Goal: Transaction & Acquisition: Obtain resource

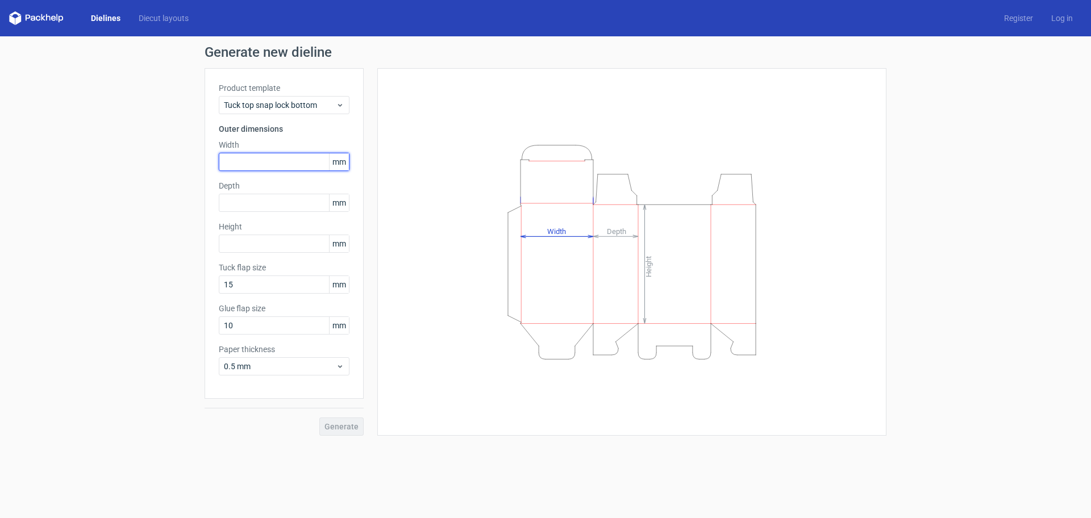
click at [239, 160] on input "text" at bounding box center [284, 162] width 131 height 18
type input "44"
click at [235, 203] on input "text" at bounding box center [284, 203] width 131 height 18
type input "44"
click at [232, 245] on input "text" at bounding box center [284, 244] width 131 height 18
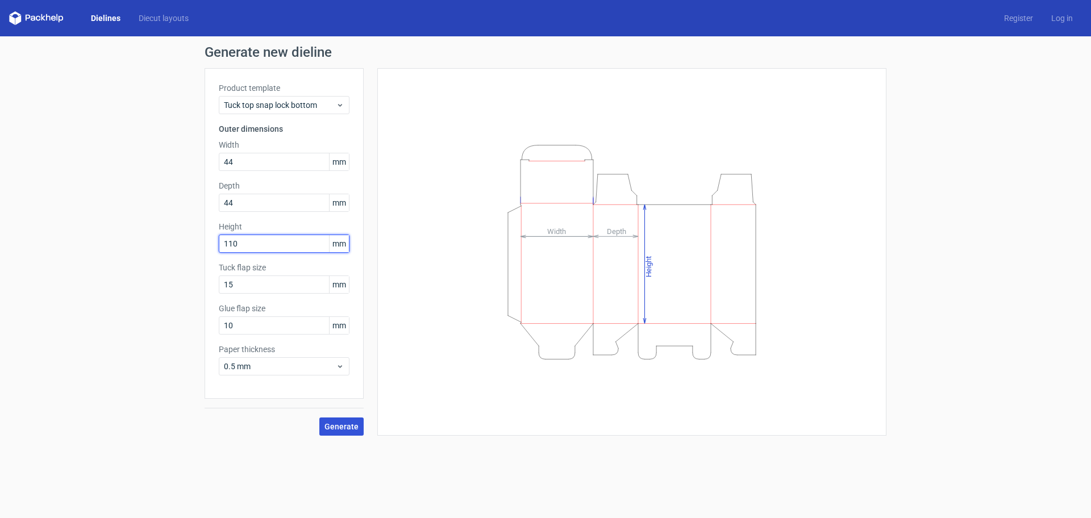
type input "110"
click at [339, 433] on button "Generate" at bounding box center [341, 427] width 44 height 18
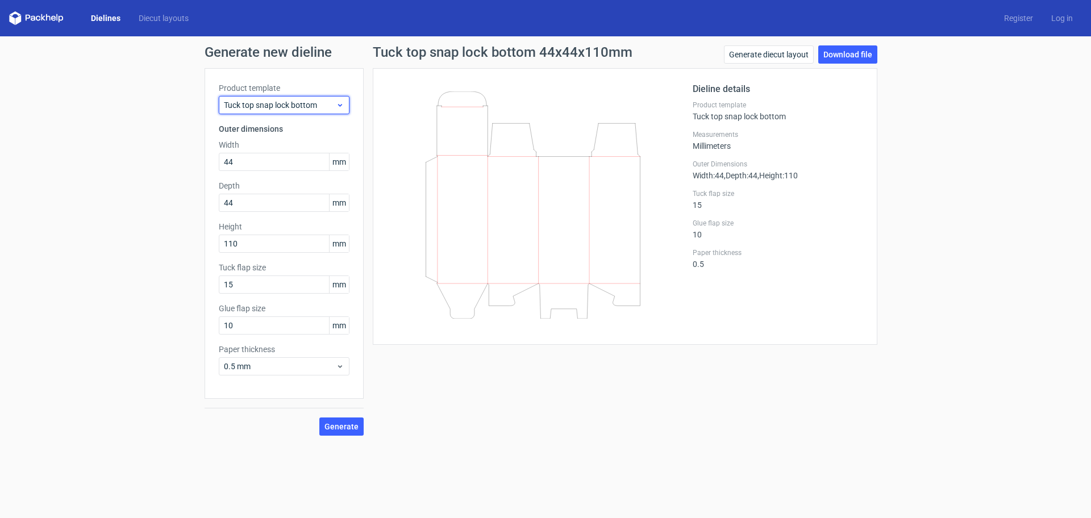
click at [339, 105] on use at bounding box center [340, 105] width 4 height 3
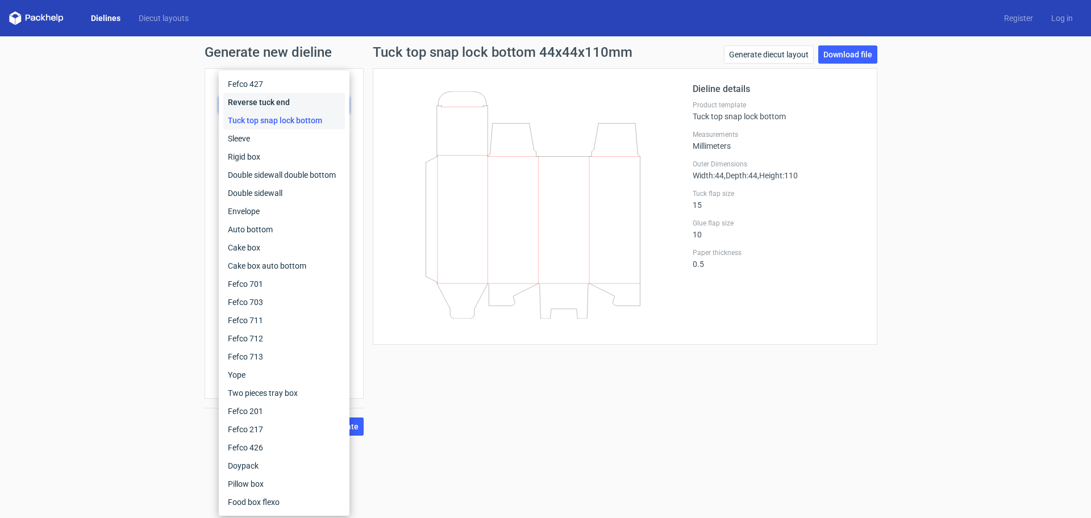
click at [272, 103] on div "Reverse tuck end" at bounding box center [284, 102] width 122 height 18
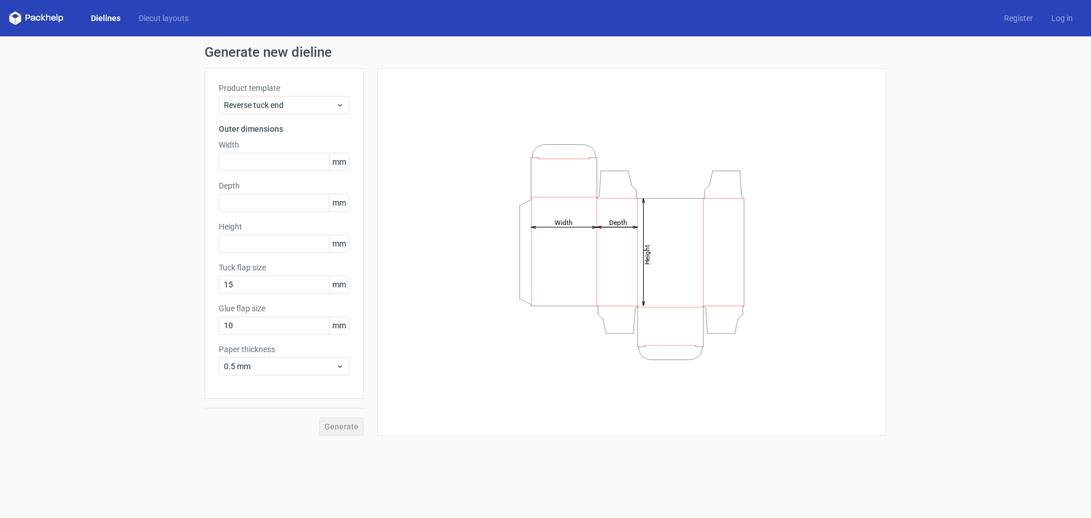
click at [758, 319] on icon "Height Depth Width" at bounding box center [631, 252] width 341 height 227
drag, startPoint x: 758, startPoint y: 319, endPoint x: 506, endPoint y: 227, distance: 268.5
click at [506, 227] on icon "Height Depth Width" at bounding box center [631, 252] width 341 height 227
click at [494, 227] on icon "Height Depth Width" at bounding box center [631, 252] width 341 height 227
click at [228, 158] on input "text" at bounding box center [284, 162] width 131 height 18
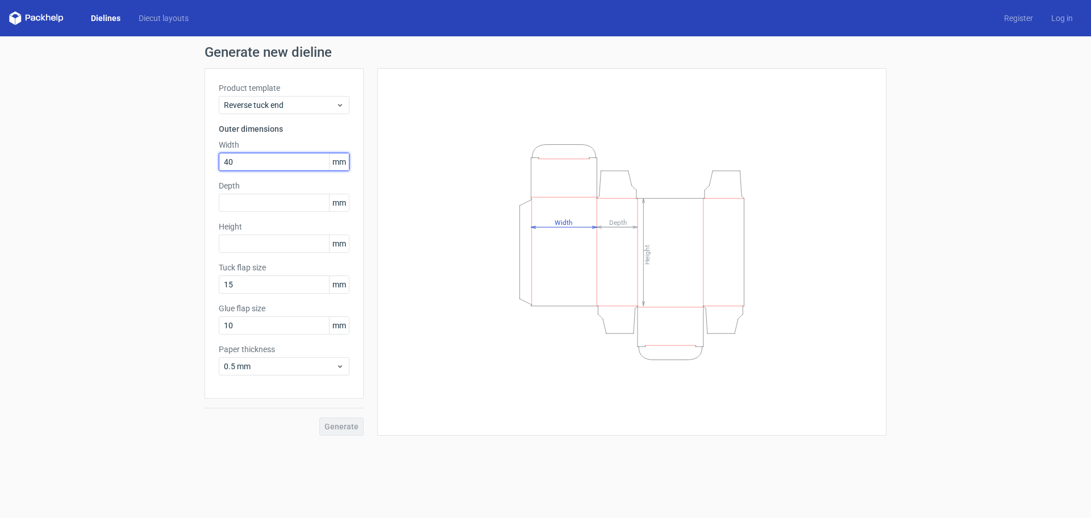
type input "40"
click at [250, 201] on input "text" at bounding box center [284, 203] width 131 height 18
type input "40"
click at [257, 240] on input "text" at bounding box center [284, 244] width 131 height 18
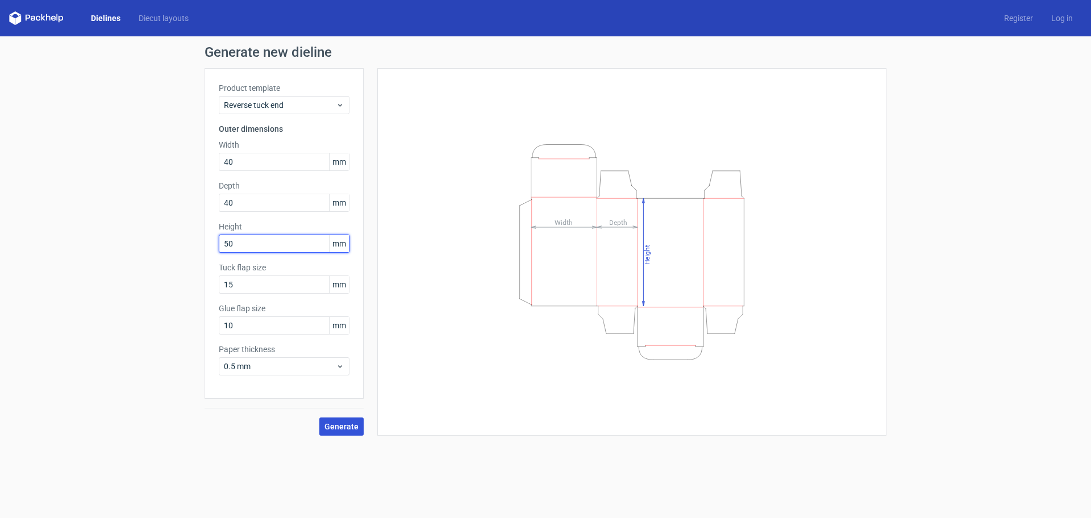
type input "50"
click at [347, 429] on span "Generate" at bounding box center [341, 427] width 34 height 8
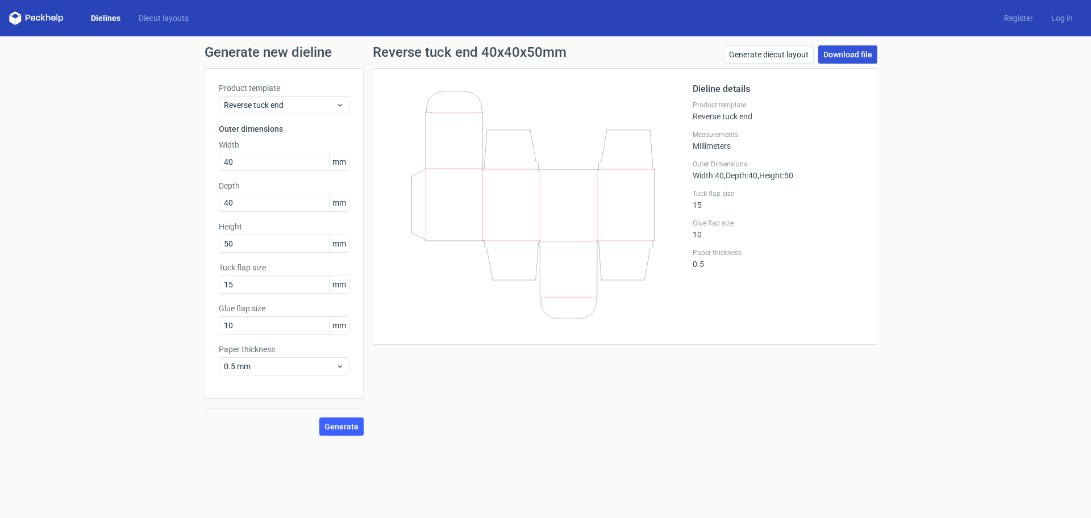
click at [863, 52] on link "Download file" at bounding box center [847, 54] width 59 height 18
